Goal: Task Accomplishment & Management: Manage account settings

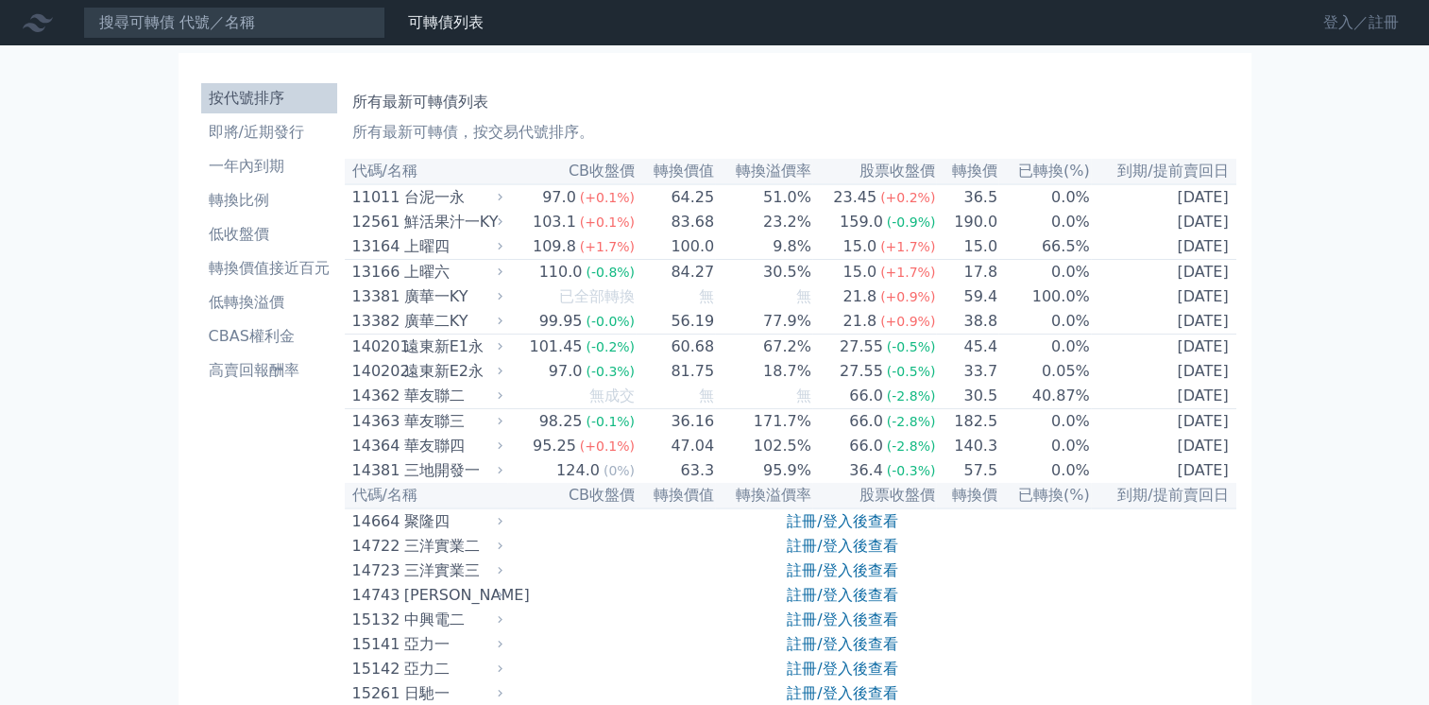
click at [1330, 17] on link "登入／註冊" at bounding box center [1362, 23] width 106 height 30
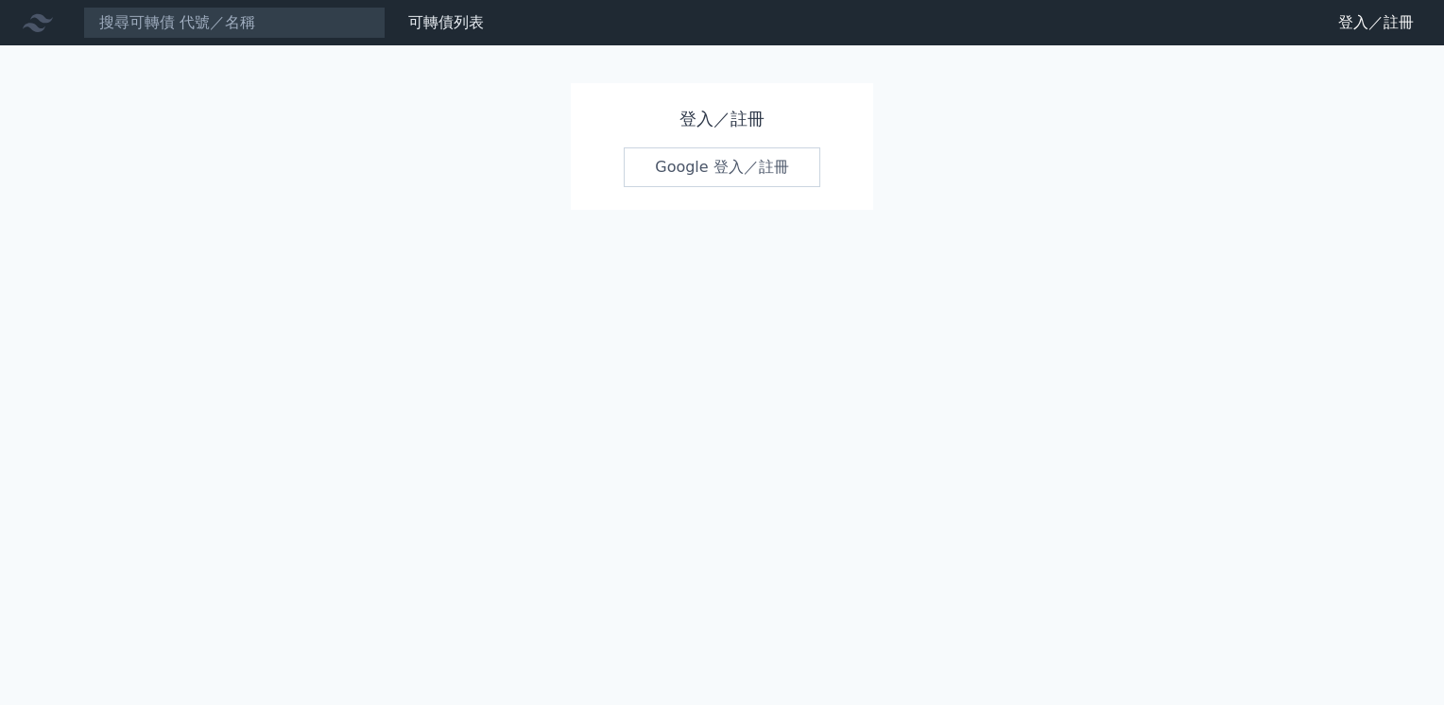
click at [676, 160] on link "Google 登入／註冊" at bounding box center [722, 167] width 197 height 40
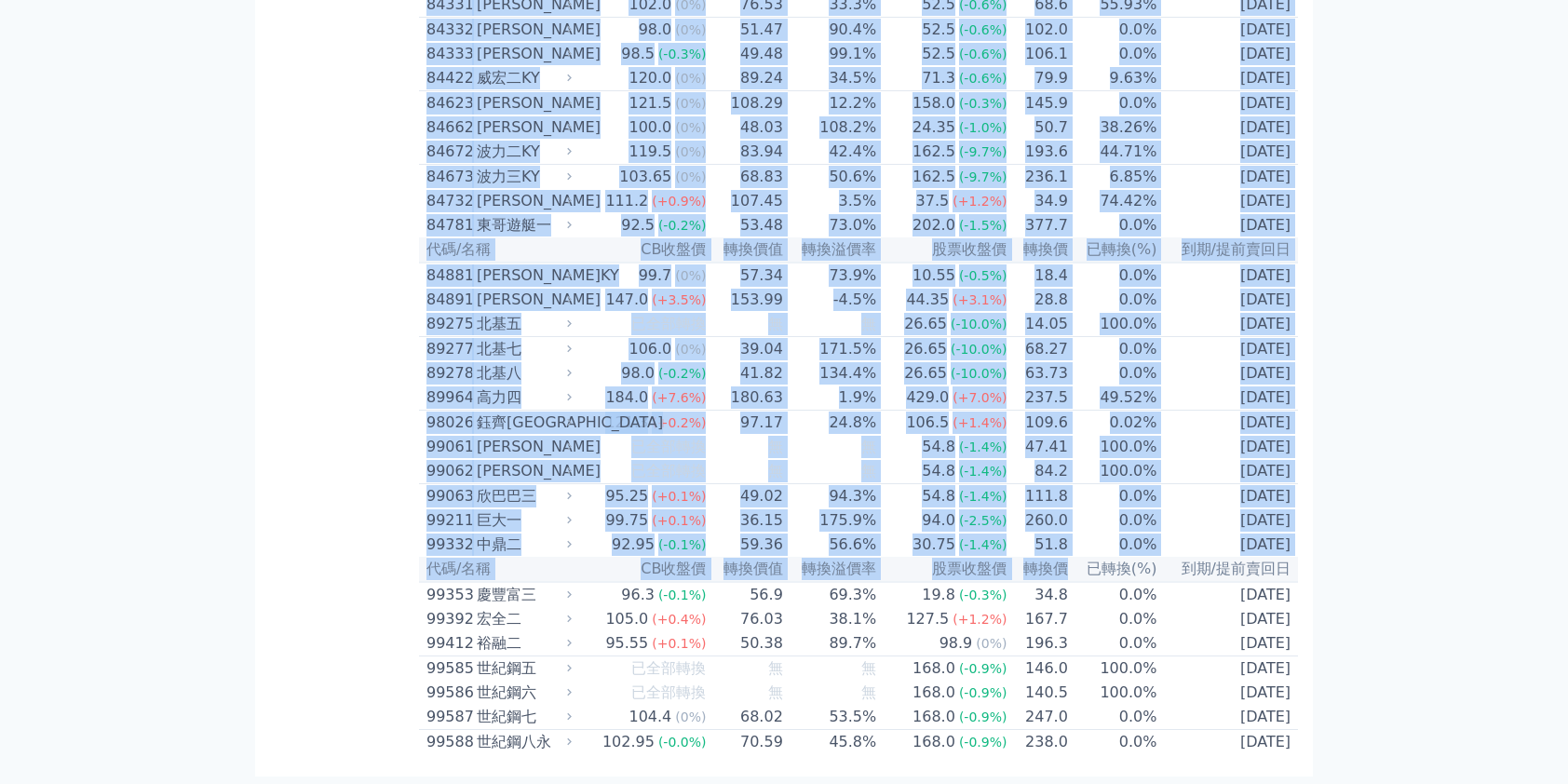
scroll to position [10914, 0]
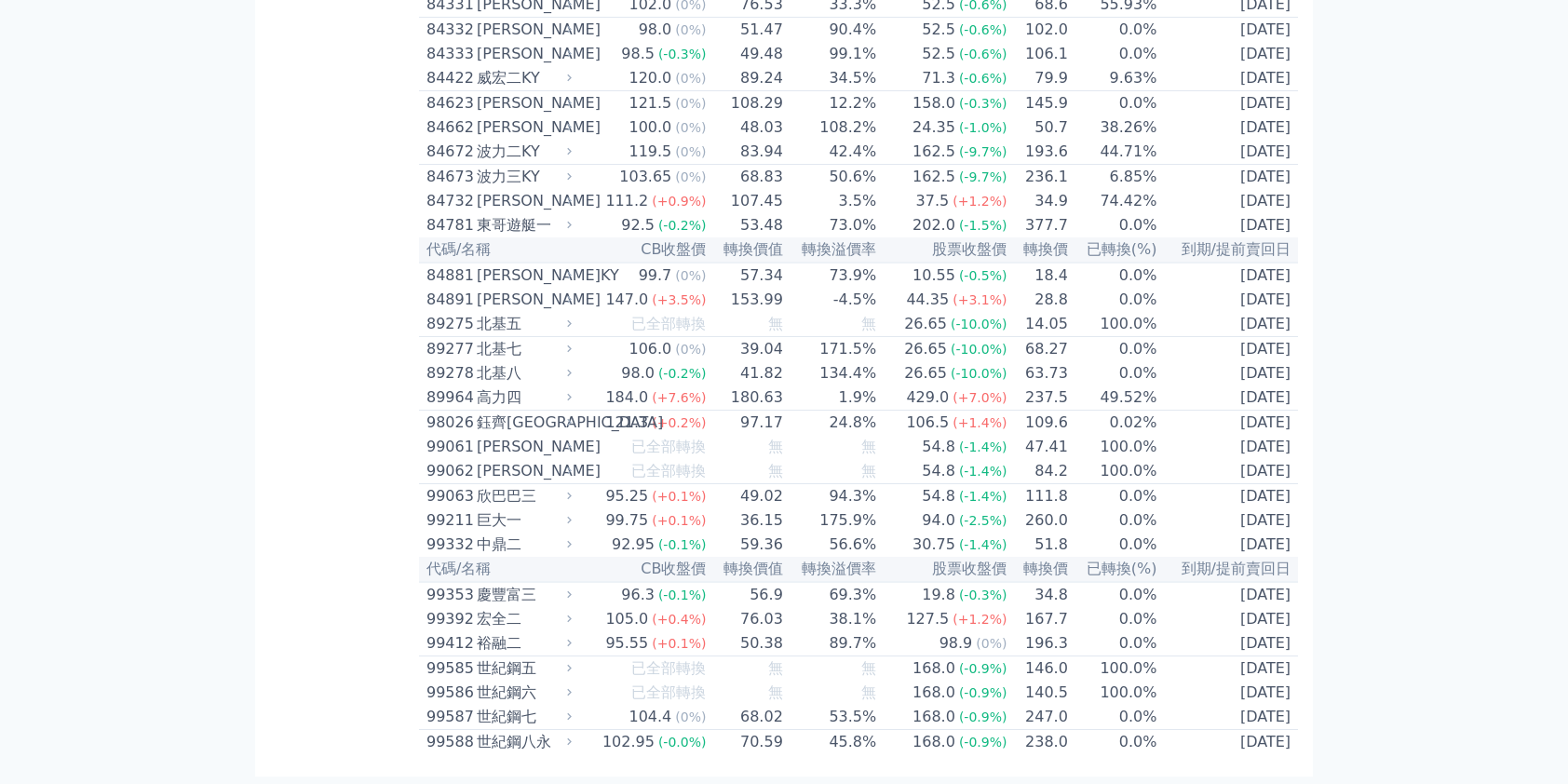
drag, startPoint x: 485, startPoint y: 200, endPoint x: 1056, endPoint y: 823, distance: 845.1
drag, startPoint x: 1056, startPoint y: 823, endPoint x: 1246, endPoint y: 662, distance: 249.0
